Goal: Information Seeking & Learning: Learn about a topic

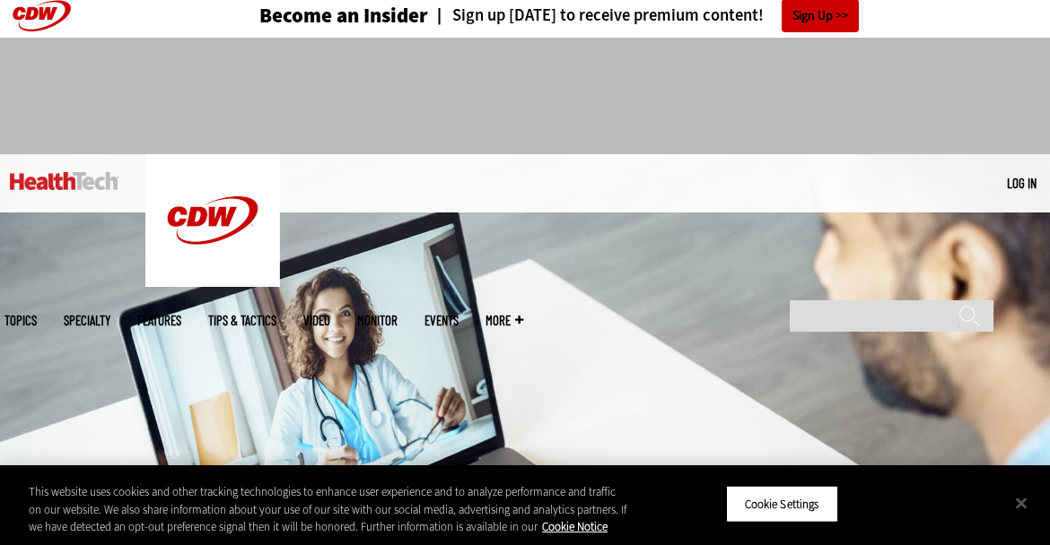
scroll to position [359, 0]
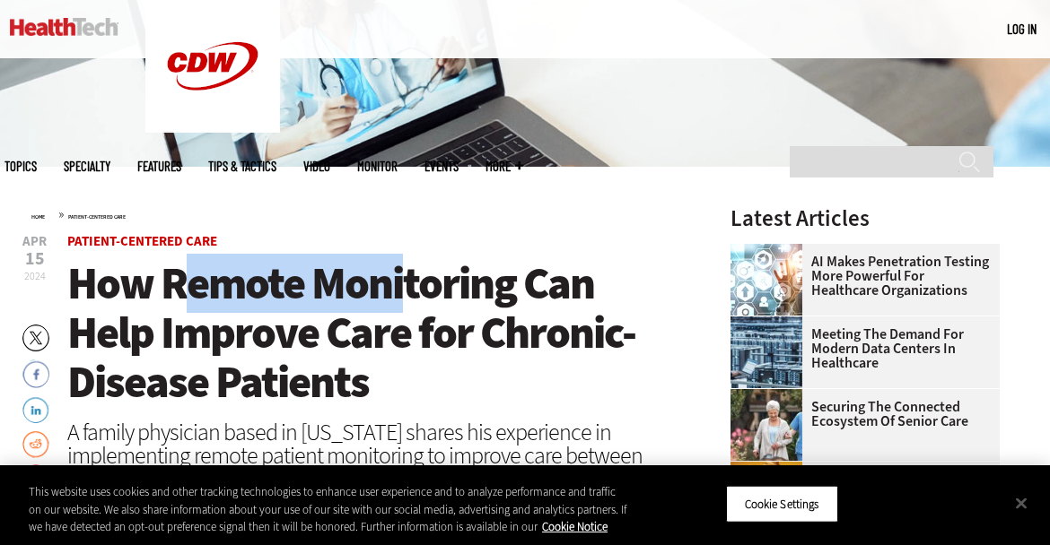
drag, startPoint x: 210, startPoint y: 263, endPoint x: 425, endPoint y: 266, distance: 215.3
click at [425, 266] on span "How Remote Monitoring Can Help Improve Care for Chronic-Disease Patients" at bounding box center [351, 333] width 568 height 158
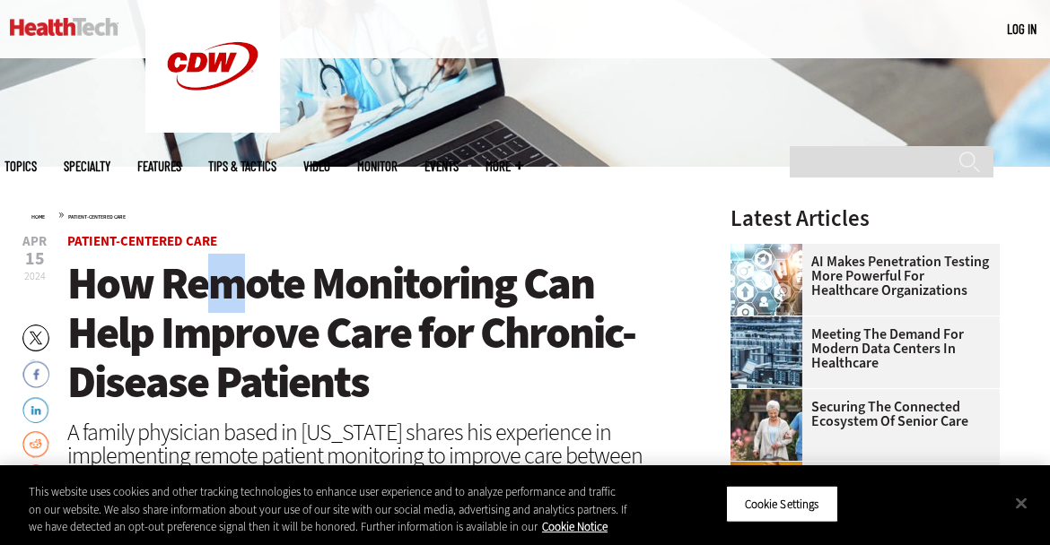
drag, startPoint x: 210, startPoint y: 284, endPoint x: 638, endPoint y: 286, distance: 427.9
click at [572, 284] on span "How Remote Monitoring Can Help Improve Care for Chronic-Disease Patients" at bounding box center [351, 333] width 568 height 158
click at [638, 286] on h1 "How Remote Monitoring Can Help Improve Care for Chronic-Disease Patients" at bounding box center [374, 333] width 615 height 148
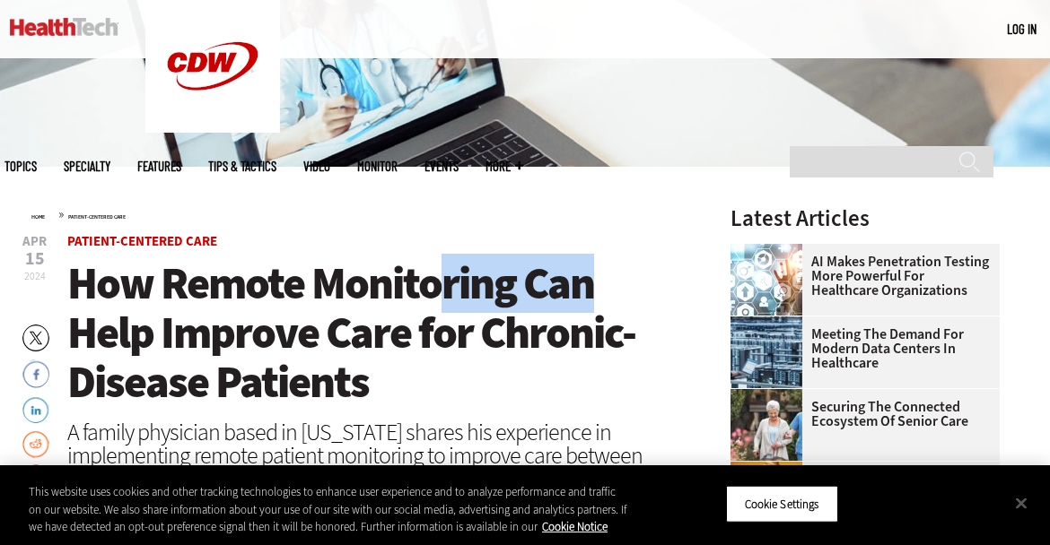
drag, startPoint x: 623, startPoint y: 288, endPoint x: 409, endPoint y: 284, distance: 213.6
click at [414, 284] on h1 "How Remote Monitoring Can Help Improve Care for Chronic-Disease Patients" at bounding box center [374, 333] width 615 height 148
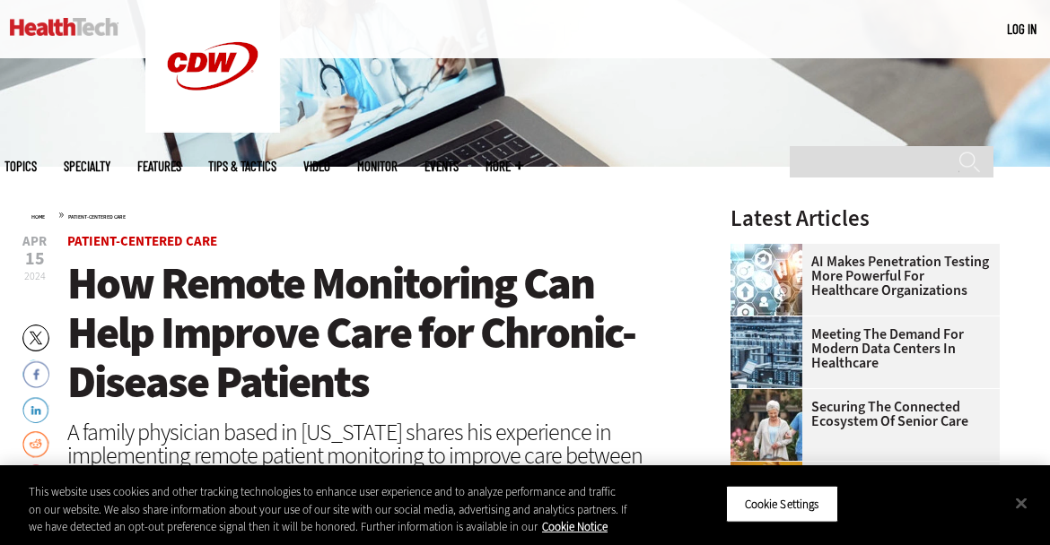
click at [409, 284] on span "How Remote Monitoring Can Help Improve Care for Chronic-Disease Patients" at bounding box center [351, 333] width 568 height 158
drag, startPoint x: 176, startPoint y: 287, endPoint x: 231, endPoint y: 279, distance: 56.2
click at [231, 279] on span "How Remote Monitoring Can Help Improve Care for Chronic-Disease Patients" at bounding box center [351, 333] width 568 height 158
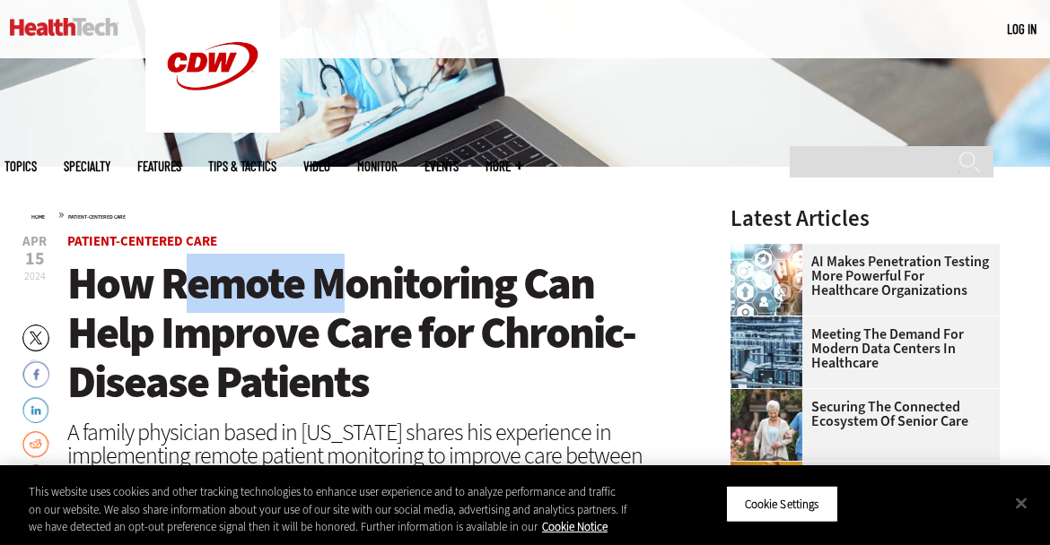
drag, startPoint x: 174, startPoint y: 287, endPoint x: 334, endPoint y: 274, distance: 160.3
click at [333, 271] on span "How Remote Monitoring Can Help Improve Care for Chronic-Disease Patients" at bounding box center [351, 333] width 568 height 158
click at [334, 274] on span "How Remote Monitoring Can Help Improve Care for Chronic-Disease Patients" at bounding box center [351, 333] width 568 height 158
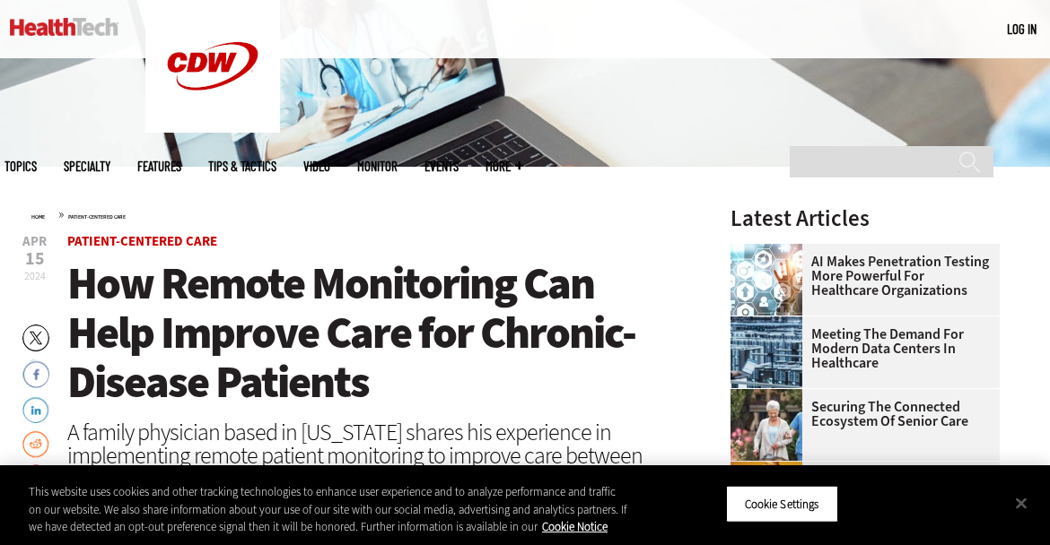
click at [274, 284] on span "How Remote Monitoring Can Help Improve Care for Chronic-Disease Patients" at bounding box center [351, 333] width 568 height 158
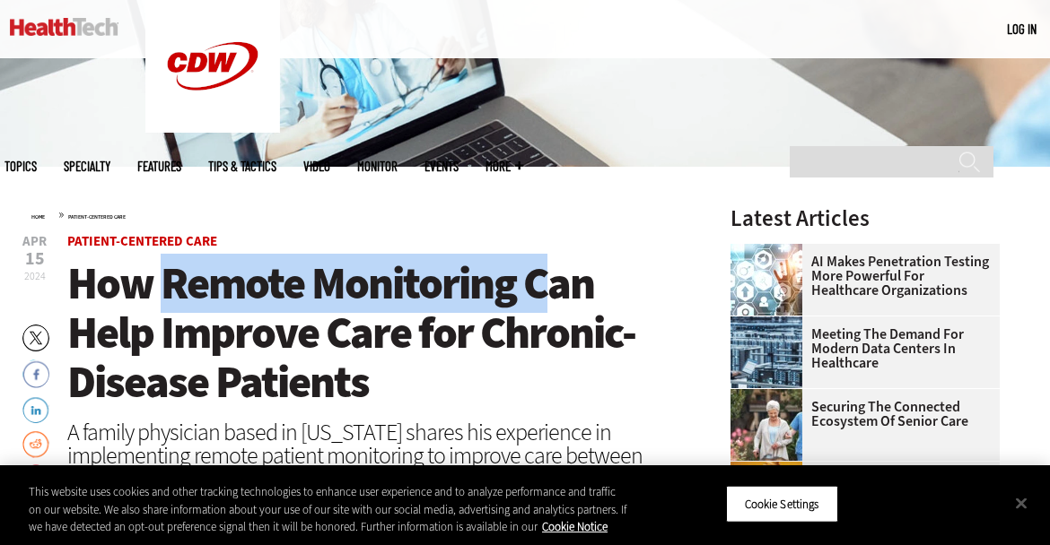
drag, startPoint x: 167, startPoint y: 279, endPoint x: 545, endPoint y: 265, distance: 378.9
click at [545, 265] on span "How Remote Monitoring Can Help Improve Care for Chronic-Disease Patients" at bounding box center [351, 333] width 568 height 158
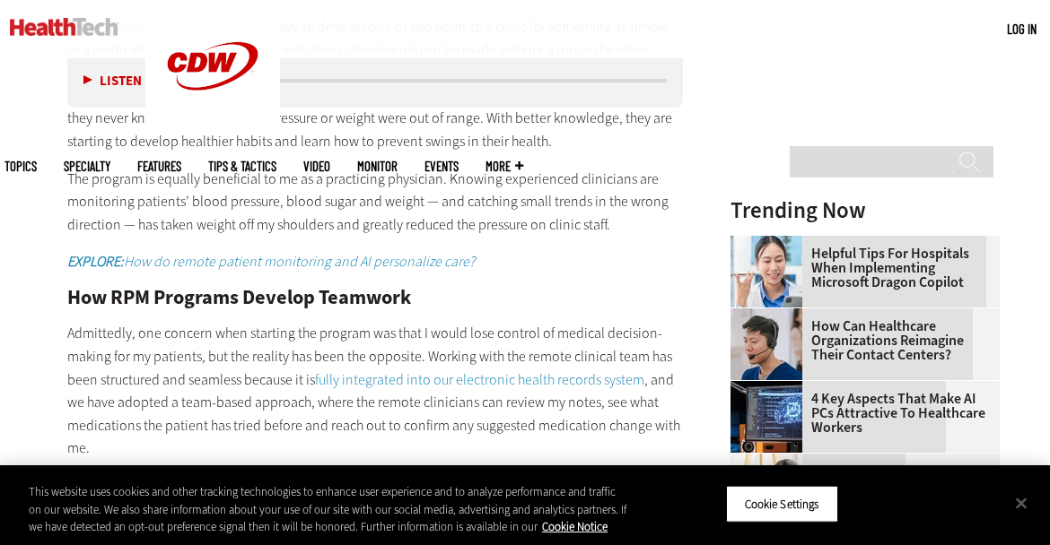
scroll to position [1884, 0]
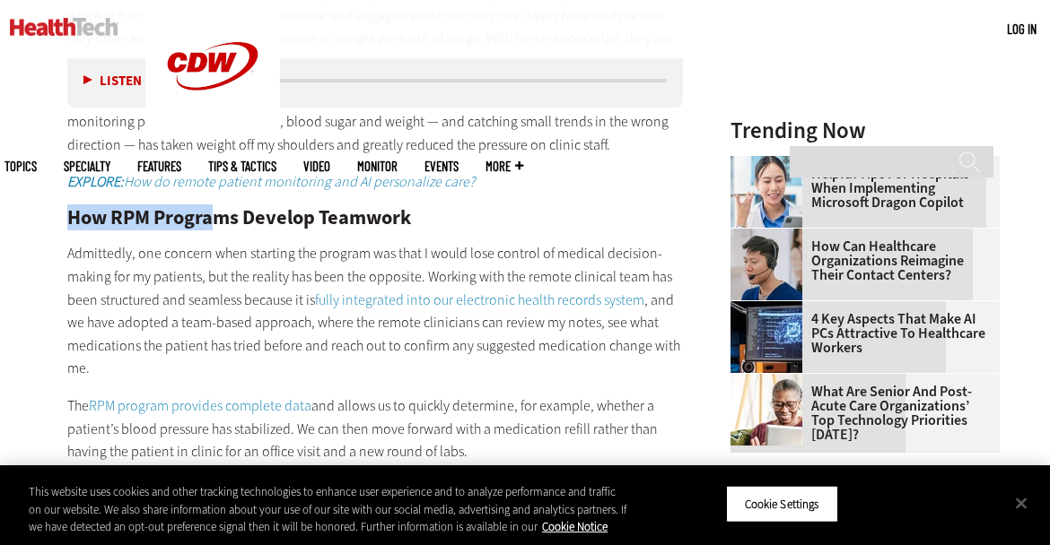
drag, startPoint x: 68, startPoint y: 196, endPoint x: 214, endPoint y: 193, distance: 146.3
click at [214, 208] on h2 "How RPM Programs Develop Teamwork" at bounding box center [374, 218] width 615 height 20
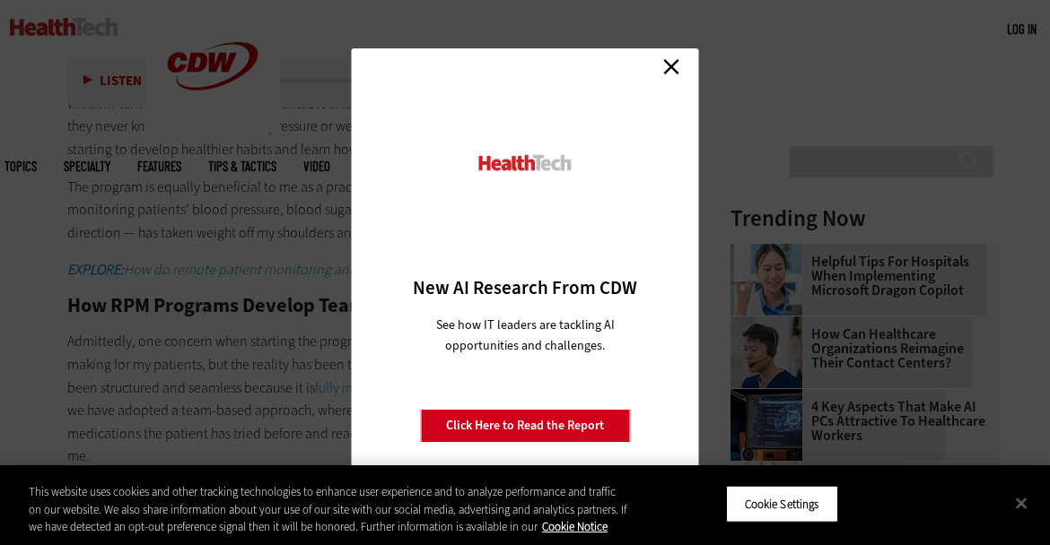
scroll to position [1794, 0]
click at [675, 57] on link "Close" at bounding box center [671, 66] width 27 height 27
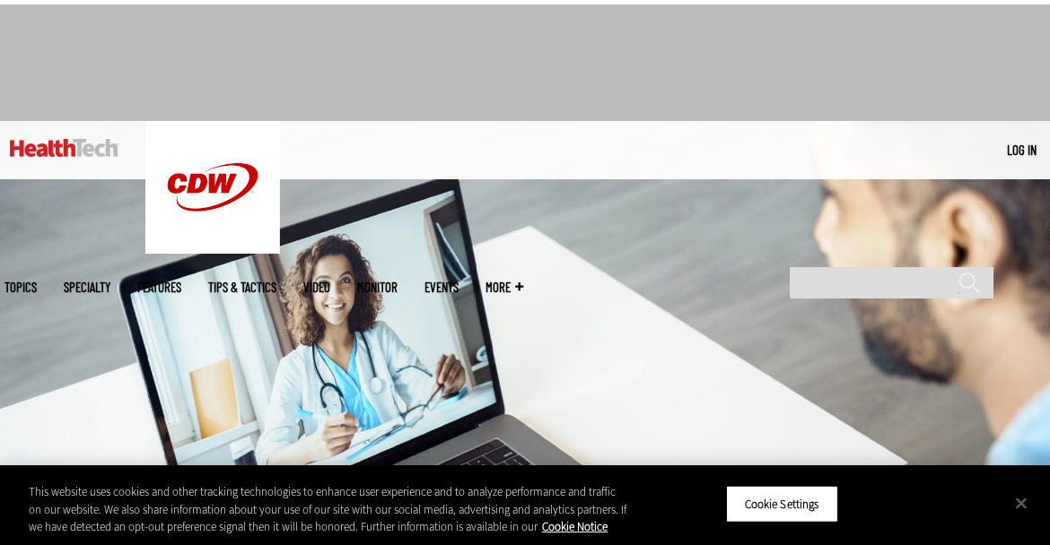
scroll to position [0, 0]
